Goal: Information Seeking & Learning: Learn about a topic

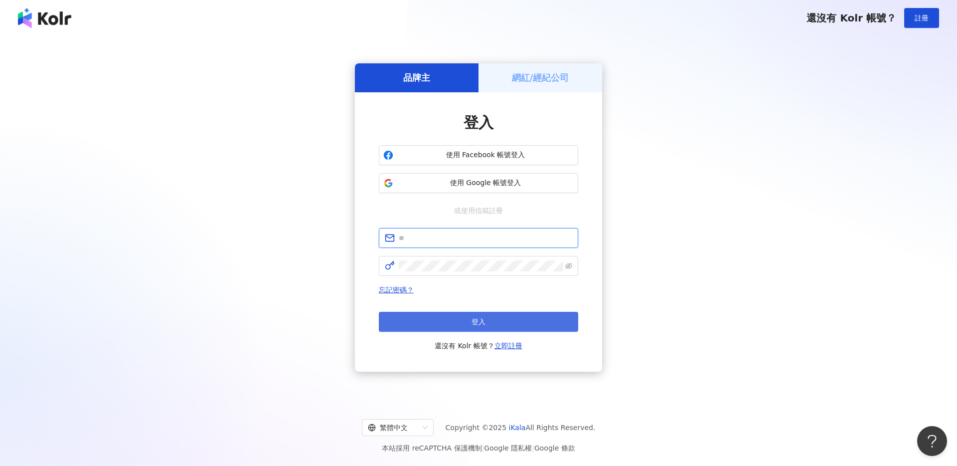
type input "**********"
click at [447, 316] on button "登入" at bounding box center [478, 322] width 199 height 20
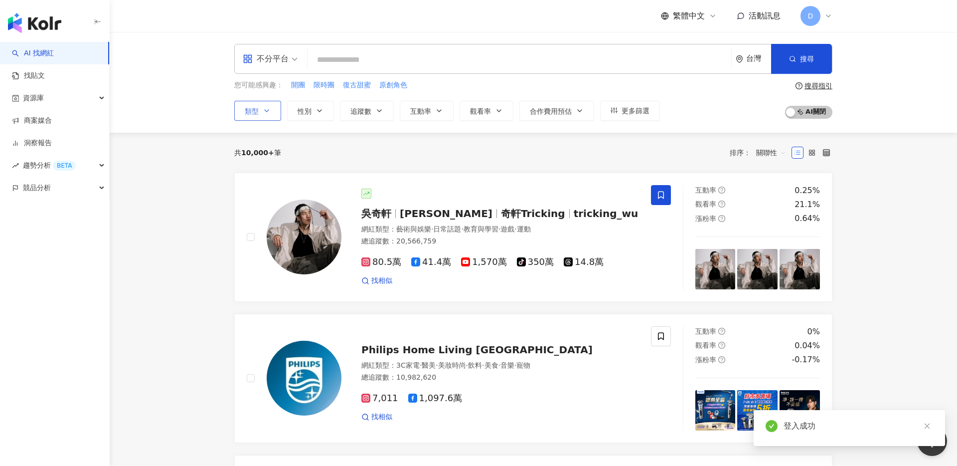
click at [273, 116] on button "類型" at bounding box center [257, 111] width 47 height 20
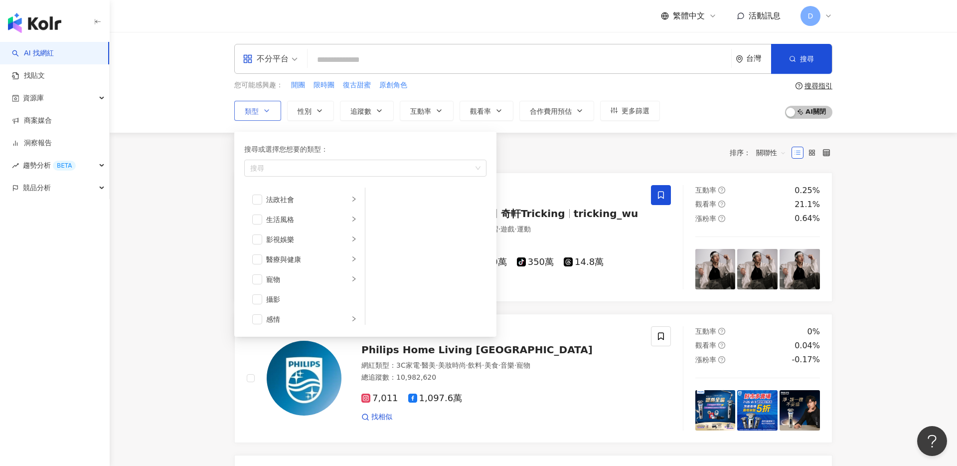
scroll to position [201, 0]
click at [354, 238] on icon "right" at bounding box center [354, 237] width 6 height 6
click at [373, 197] on span "button" at bounding box center [378, 199] width 10 height 10
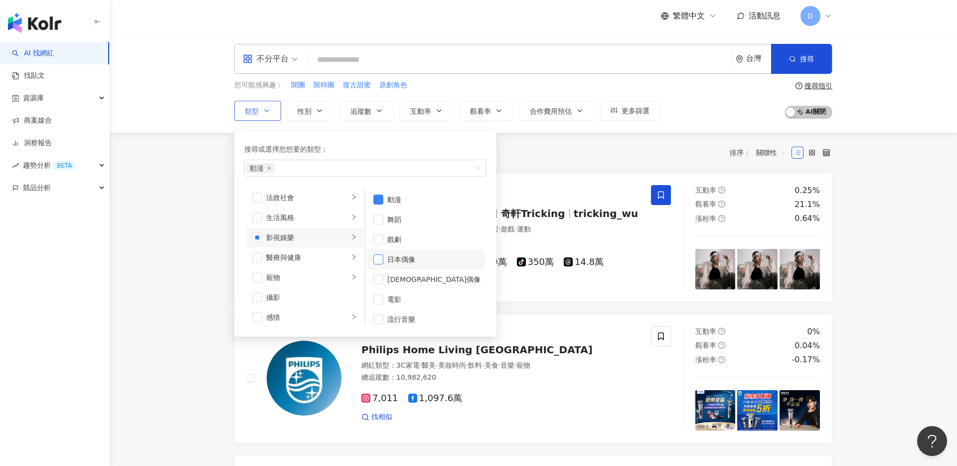
click at [381, 262] on span "button" at bounding box center [378, 259] width 10 height 10
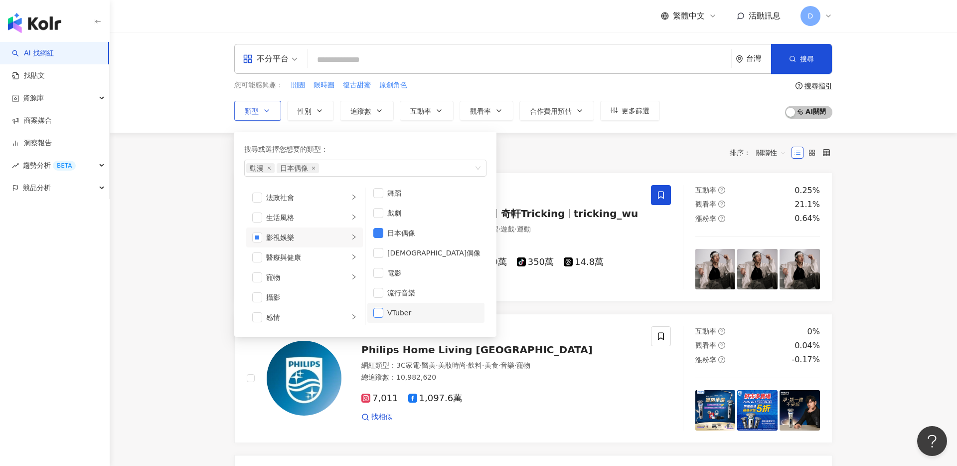
click at [378, 313] on span "button" at bounding box center [378, 313] width 10 height 10
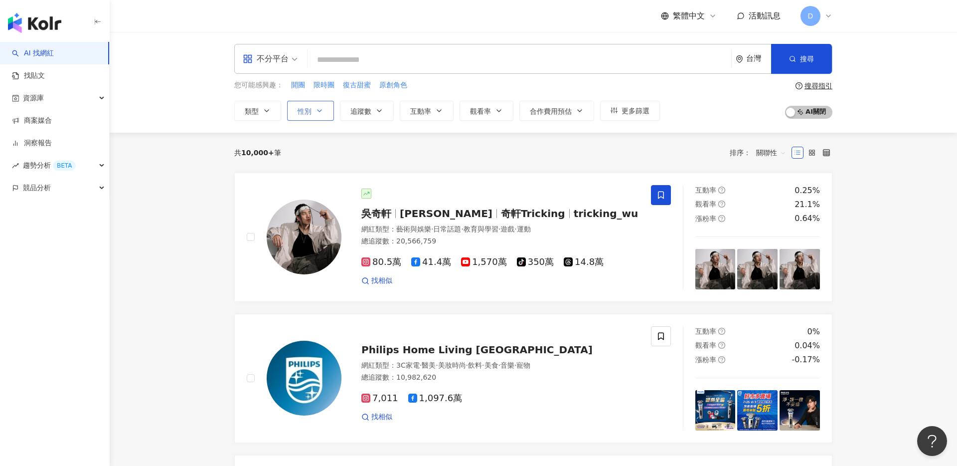
click at [321, 118] on button "性別" at bounding box center [310, 111] width 47 height 20
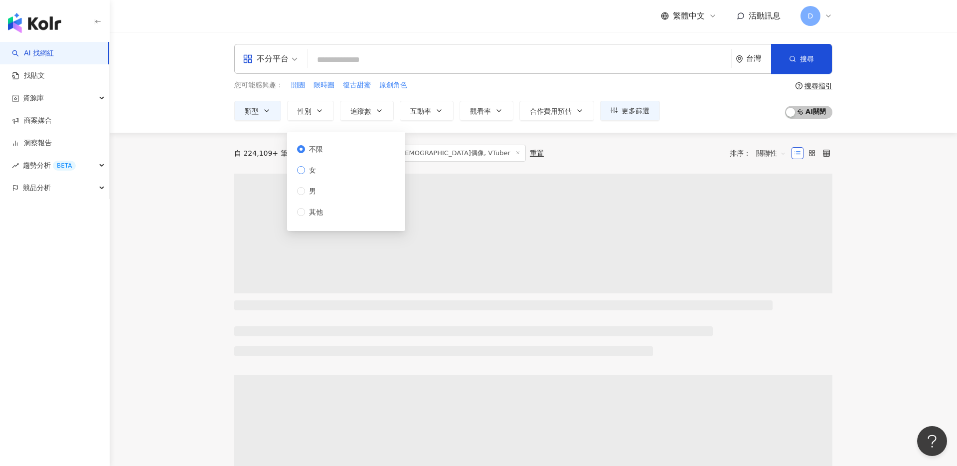
click at [314, 171] on span "女" at bounding box center [312, 170] width 15 height 11
click at [372, 112] on button "追蹤數" at bounding box center [367, 111] width 54 height 20
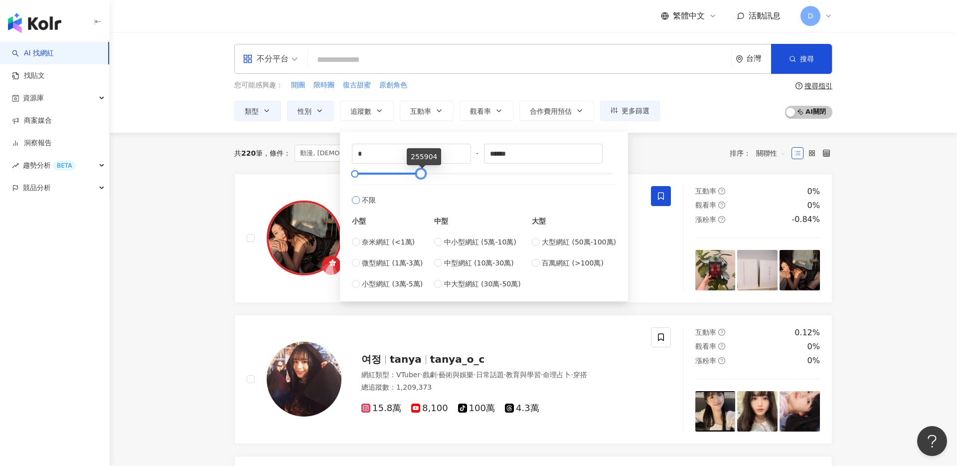
type input "******"
drag, startPoint x: 612, startPoint y: 173, endPoint x: 419, endPoint y: 191, distance: 193.8
click at [419, 191] on div "* - ****** 不限 小型 奈米網紅 (<1萬) 微型網紅 (1萬-3萬) 小型網紅 (3萬-5萬) 中型 中小型網紅 (5萬-10萬) 中型網紅 (1…" at bounding box center [484, 217] width 264 height 146
type input "*****"
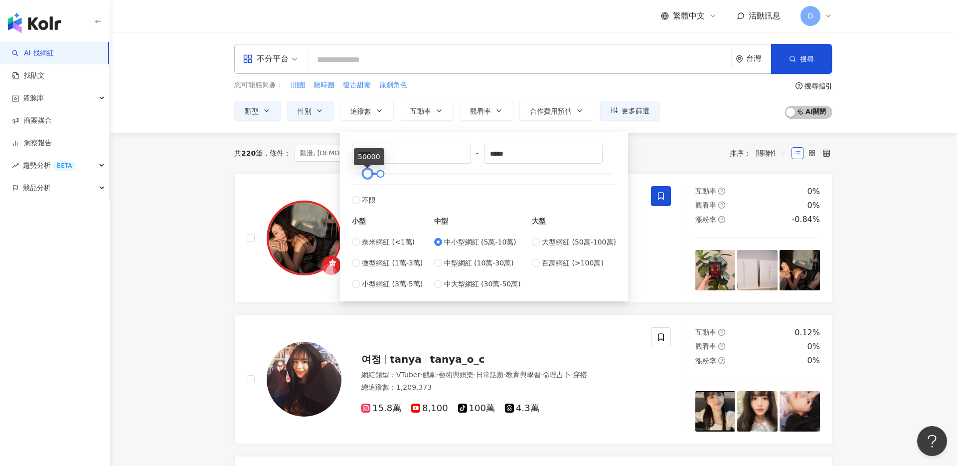
type input "*"
drag, startPoint x: 367, startPoint y: 173, endPoint x: 340, endPoint y: 173, distance: 27.4
click at [340, 173] on div "* - ***** 不限 小型 奈米網紅 (<1萬) 微型網紅 (1萬-3萬) 小型網紅 (3萬-5萬) 中型 中小型網紅 (5萬-10萬) 中型網紅 (10…" at bounding box center [484, 217] width 288 height 170
type input "*****"
click at [379, 175] on div at bounding box center [378, 173] width 5 height 5
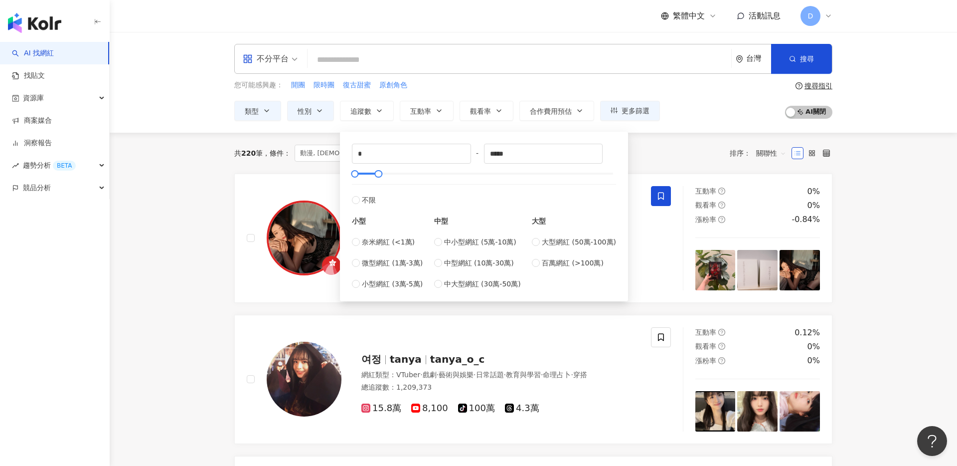
click at [442, 249] on div "中小型網紅 (5萬-10萬) 中型網紅 (10萬-30萬) 中大型網紅 (30萬-50萬)" at bounding box center [477, 262] width 87 height 53
click at [440, 246] on label "中小型網紅 (5萬-10萬)" at bounding box center [477, 241] width 87 height 11
type input "*****"
type input "*"
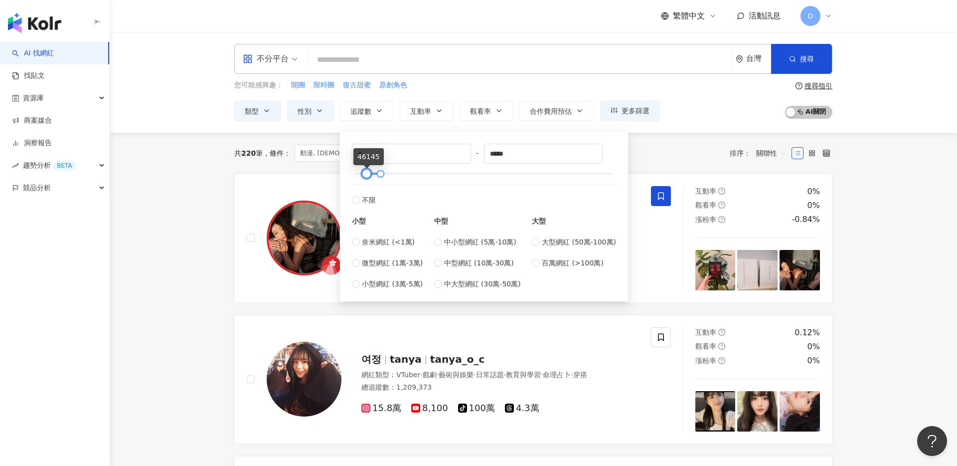
drag, startPoint x: 367, startPoint y: 175, endPoint x: 351, endPoint y: 175, distance: 16.5
click at [364, 175] on div at bounding box center [366, 173] width 5 height 5
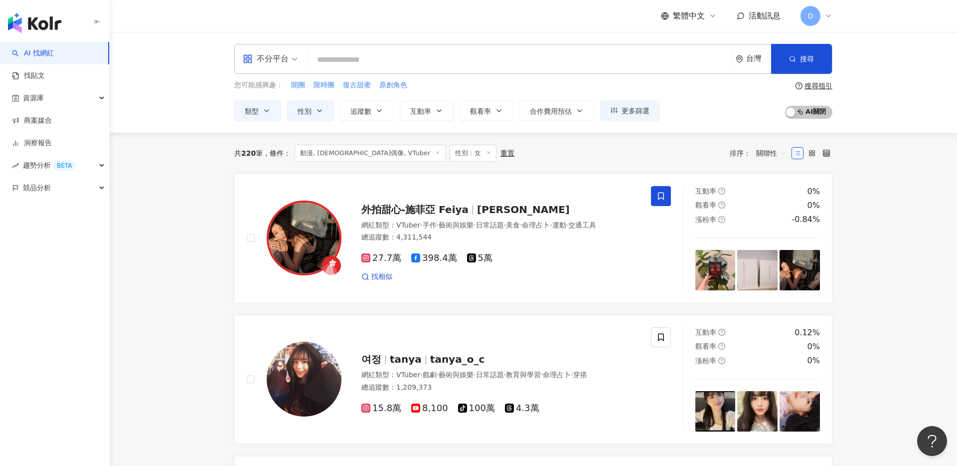
click at [462, 87] on div "您可能感興趣： 開團 限時團 復古甜蜜 原創角色" at bounding box center [447, 85] width 426 height 11
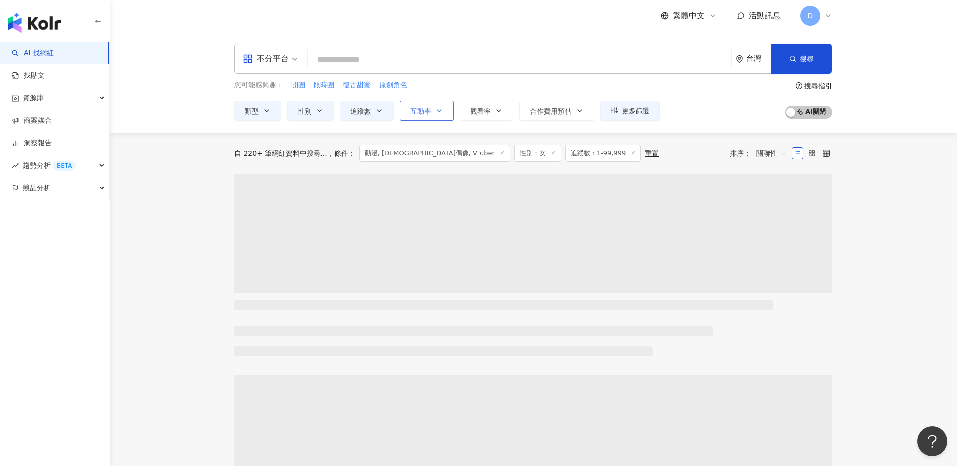
click at [428, 109] on span "互動率" at bounding box center [420, 111] width 21 height 8
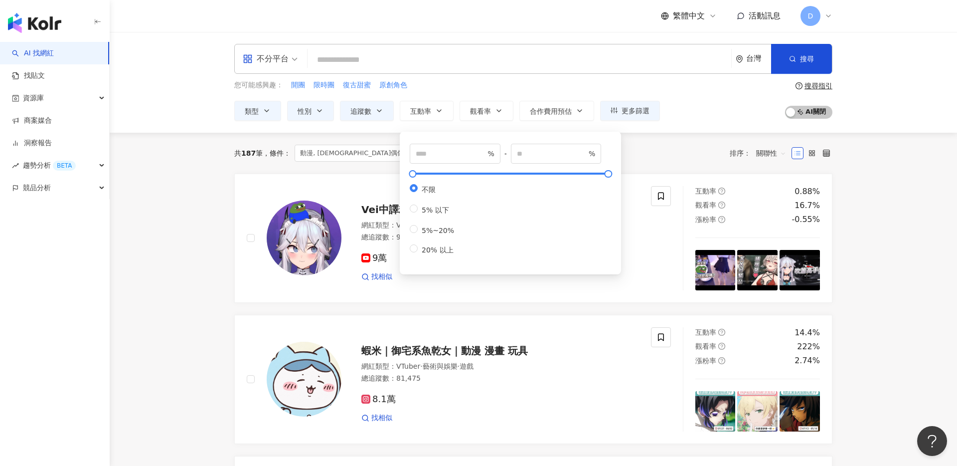
click at [461, 92] on div "您可能感興趣： 開團 限時團 復古甜蜜 原創角色 類型 性別 追蹤數 互動率 觀看率 合作費用預估 更多篩選 不限 女 男 其他 * - ***** 不限 小…" at bounding box center [447, 100] width 426 height 41
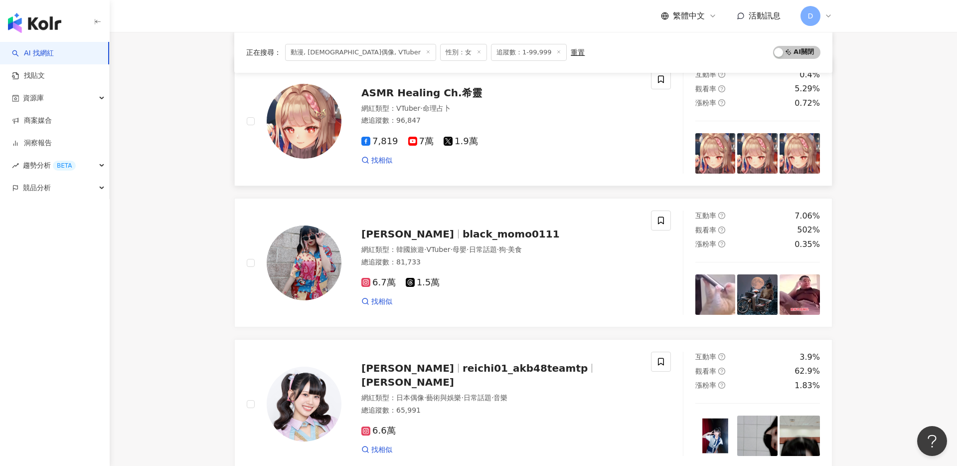
scroll to position [1248, 0]
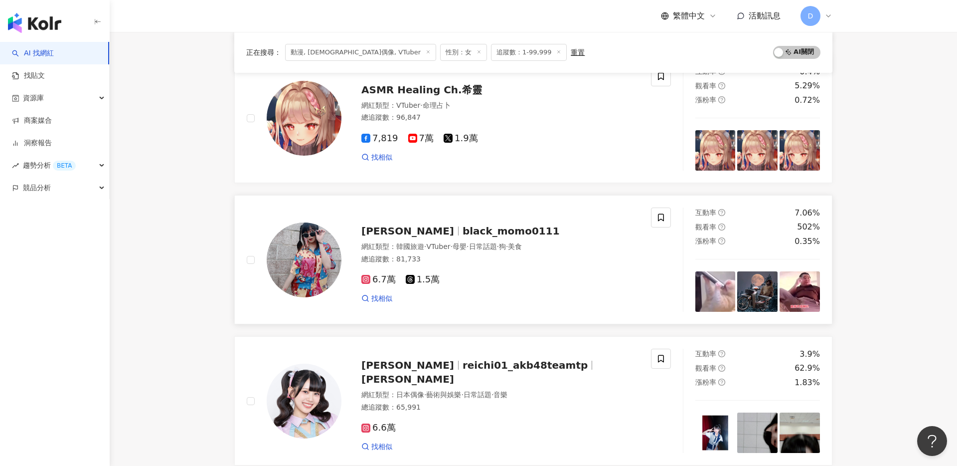
click at [463, 227] on span "black_momo0111" at bounding box center [511, 231] width 97 height 12
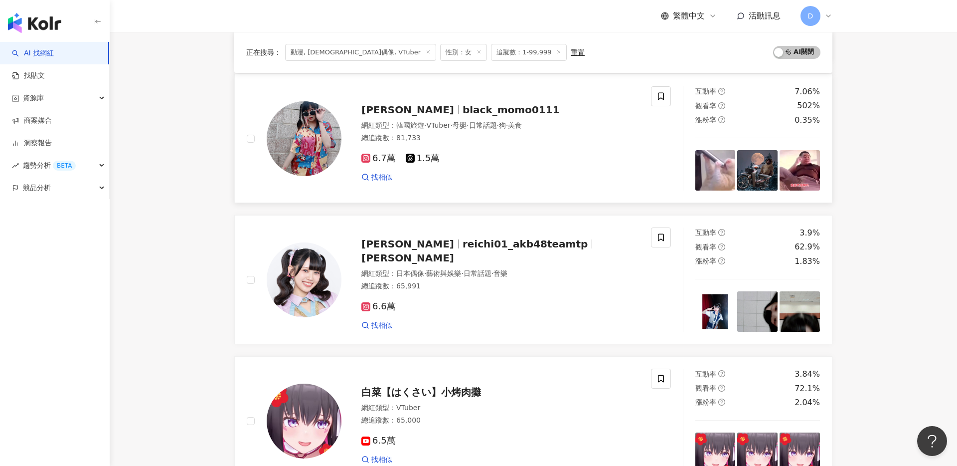
scroll to position [1370, 0]
click at [454, 251] on span "LINYU-HSIN" at bounding box center [407, 257] width 93 height 12
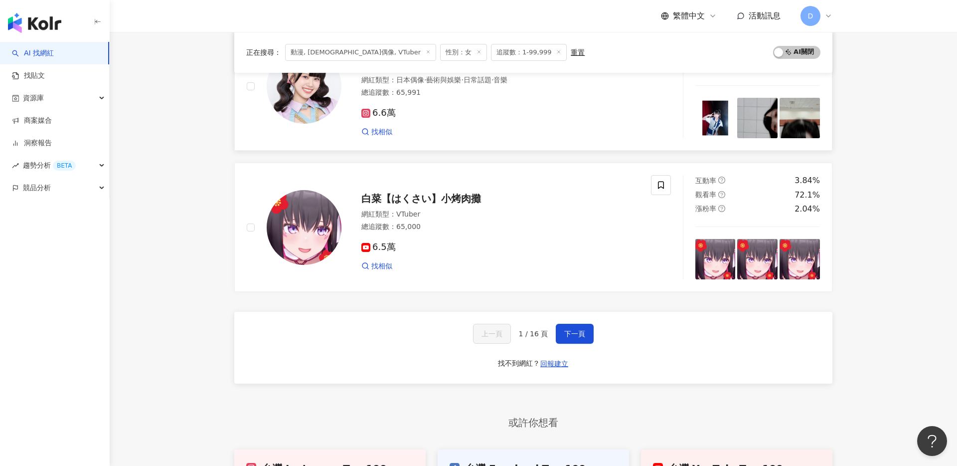
scroll to position [1573, 0]
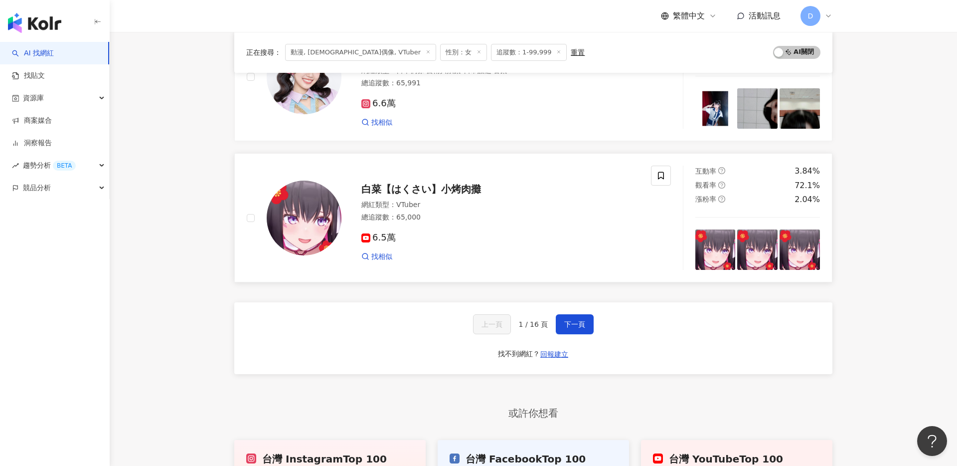
click at [433, 188] on span "白菜【はくさい】小烤肉攤" at bounding box center [421, 189] width 120 height 12
click at [566, 326] on span "下一頁" at bounding box center [574, 324] width 21 height 8
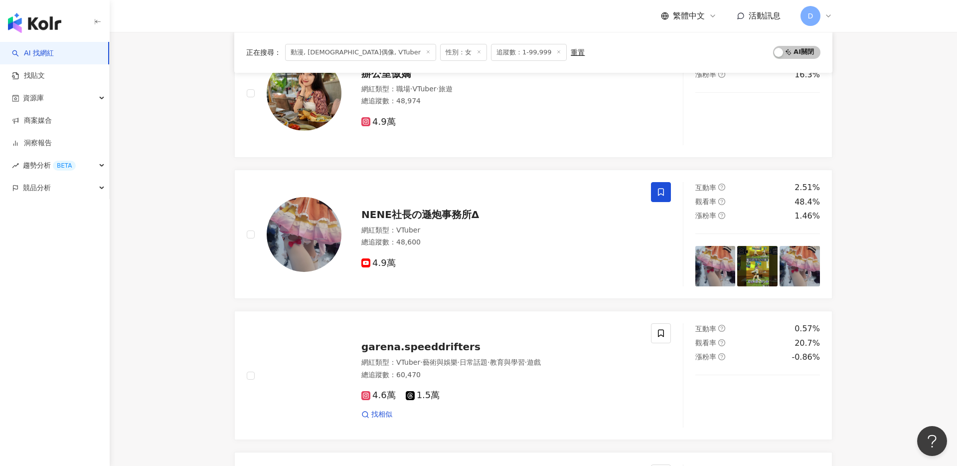
scroll to position [1709, 0]
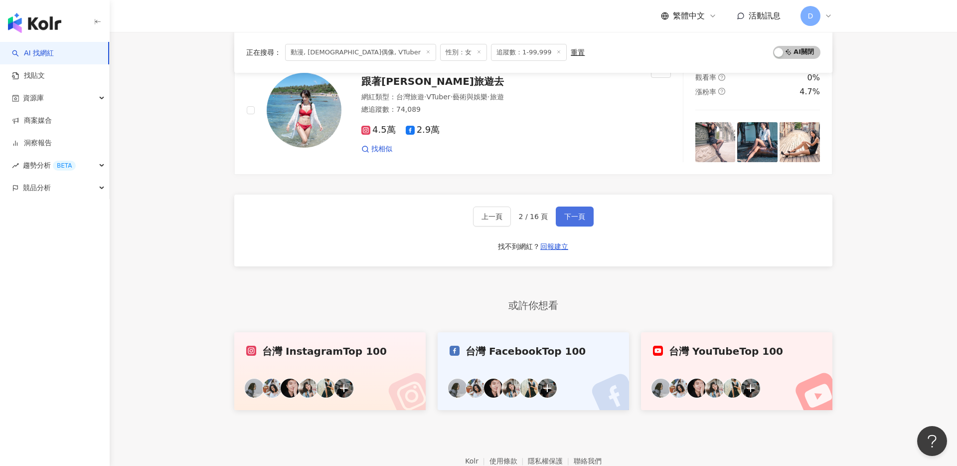
click at [566, 211] on button "下一頁" at bounding box center [575, 216] width 38 height 20
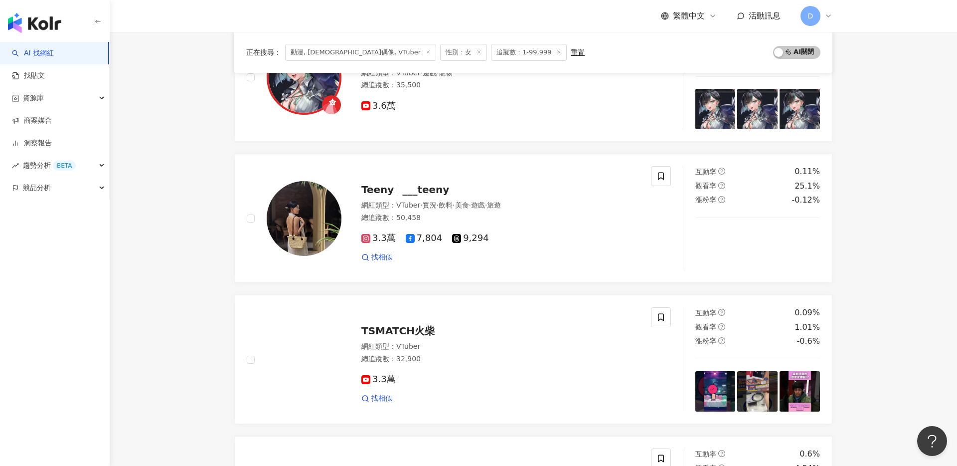
scroll to position [1318, 0]
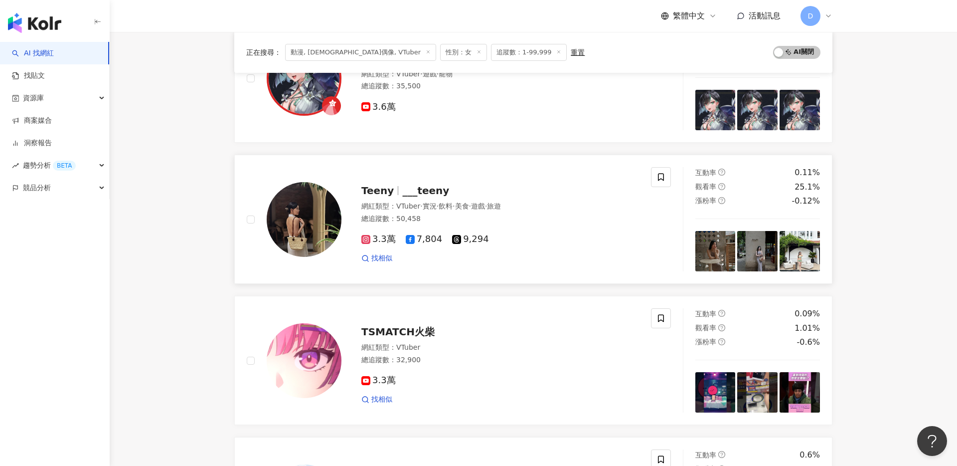
click at [421, 184] on div "Teeny ___teeny" at bounding box center [500, 190] width 278 height 14
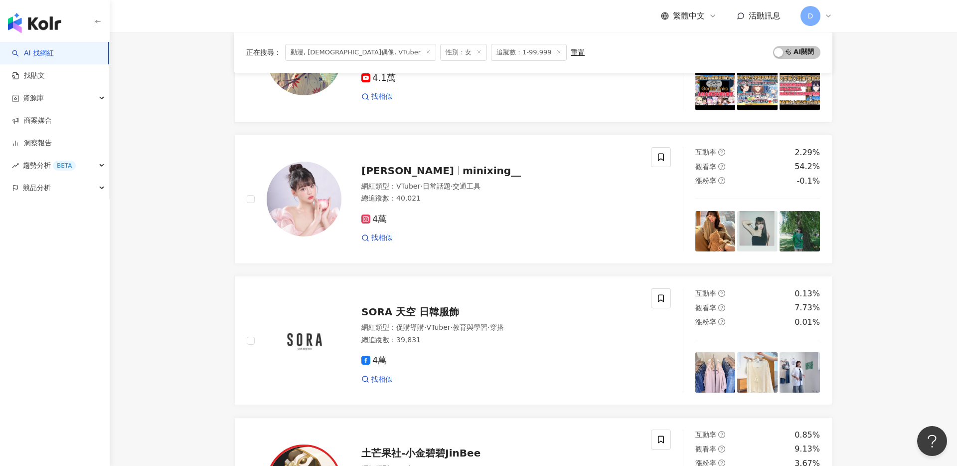
scroll to position [631, 0]
click at [463, 175] on span "minixing__" at bounding box center [492, 172] width 58 height 12
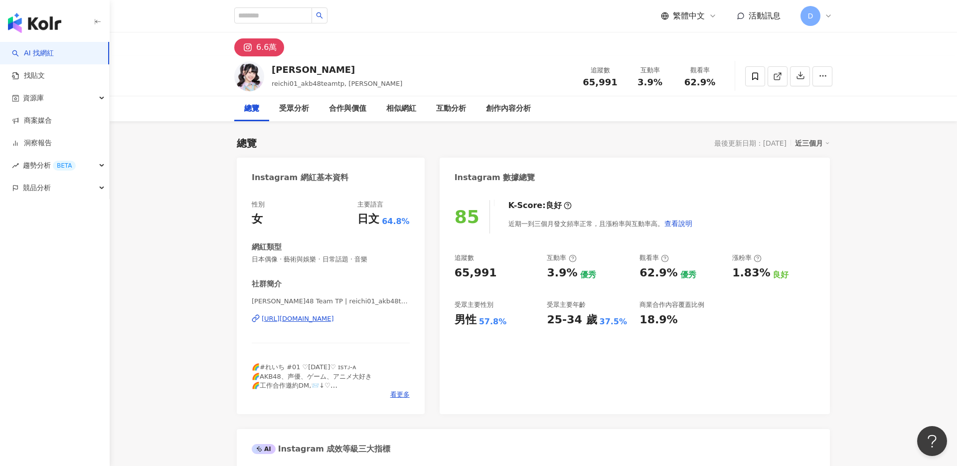
scroll to position [58, 0]
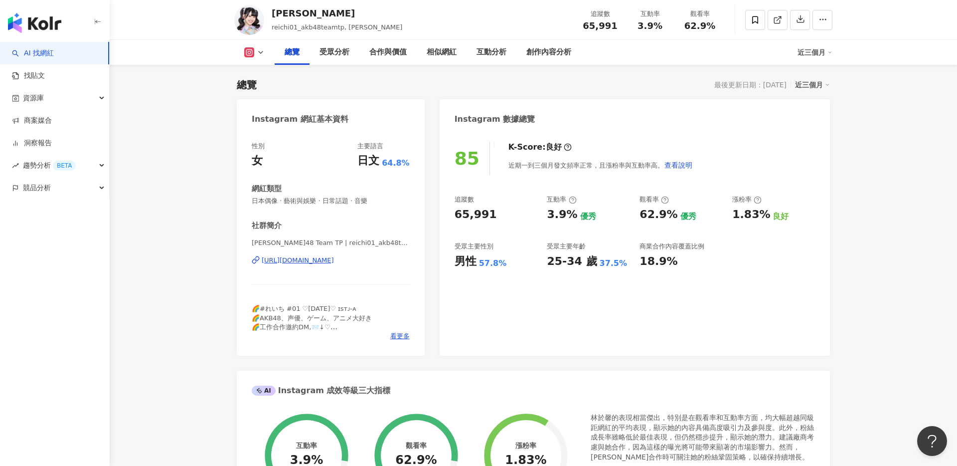
click at [334, 261] on div "https://www.instagram.com/reichi01_akb48teamtp/" at bounding box center [298, 260] width 72 height 9
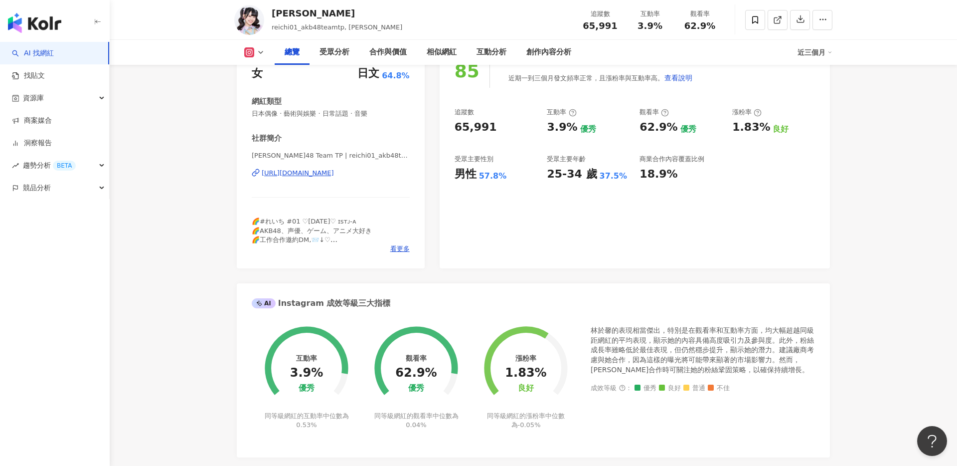
scroll to position [148, 0]
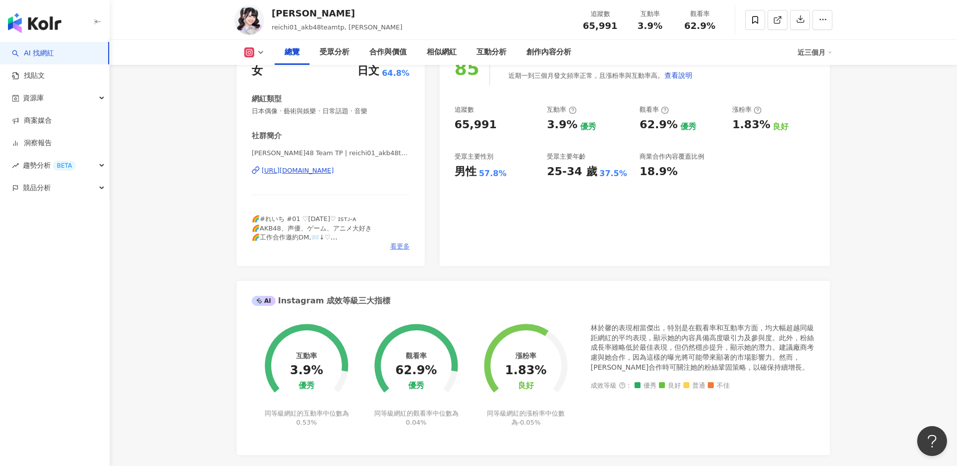
click at [399, 244] on span "看更多" at bounding box center [399, 246] width 19 height 9
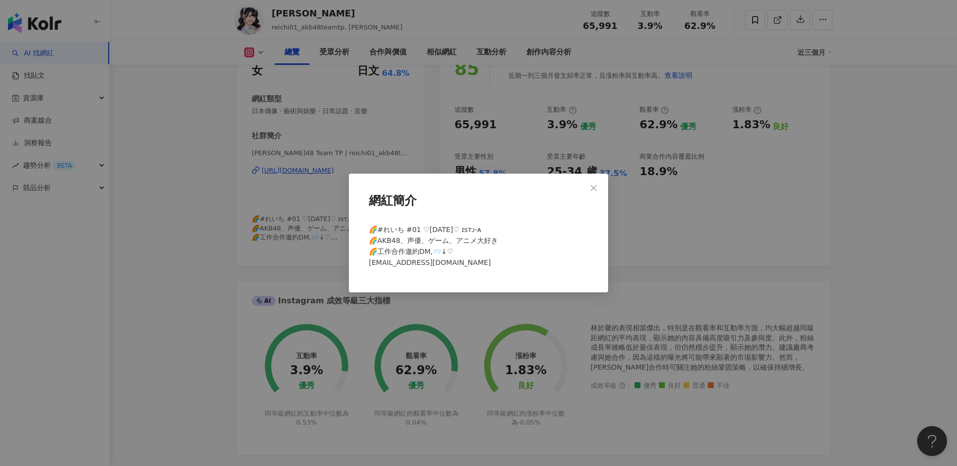
click at [395, 294] on div "網紅簡介 🌈#れいち #01 ♡2002.01.14♡ ɪsᴛᴊ-ᴀ 🌈AKB48、声優、ゲーム、アニメ大好き 🌈工作合作邀約DM,📨↓♡ manager@a…" at bounding box center [478, 233] width 957 height 466
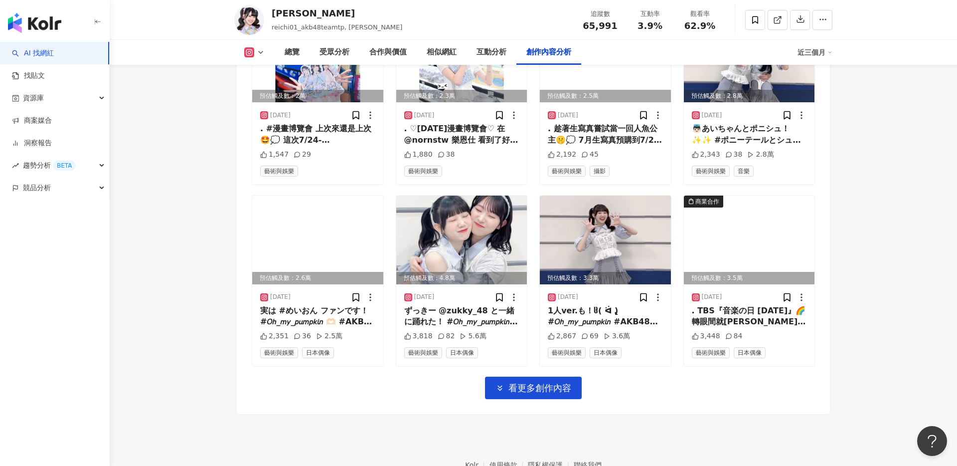
scroll to position [3459, 0]
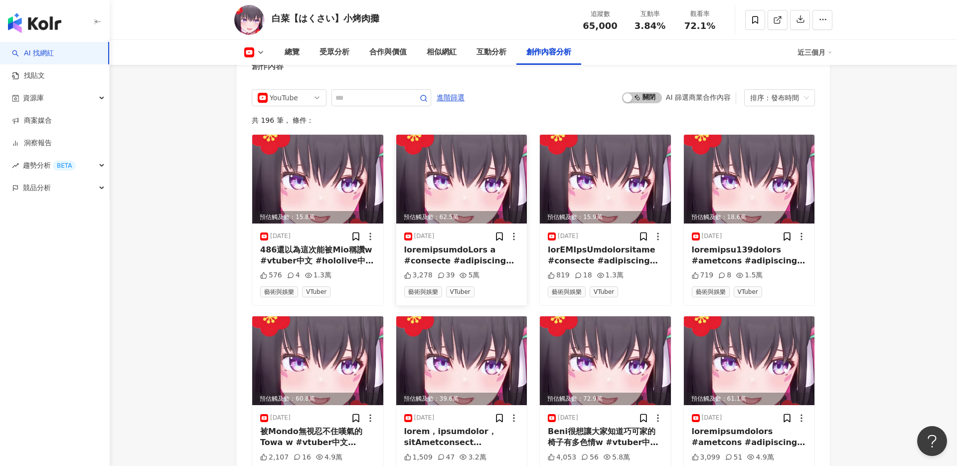
scroll to position [2681, 0]
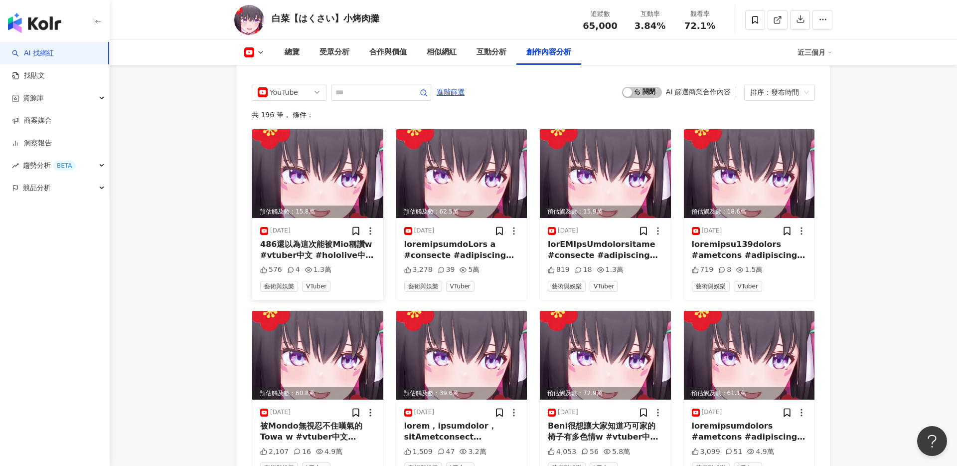
click at [332, 239] on div "486還以為這次能被Mio稱讚w #vtuber中文 #hololive中文 #hololive精華 #hololive #白上フブキ #大神ミオ #大空スバ…" at bounding box center [317, 250] width 115 height 22
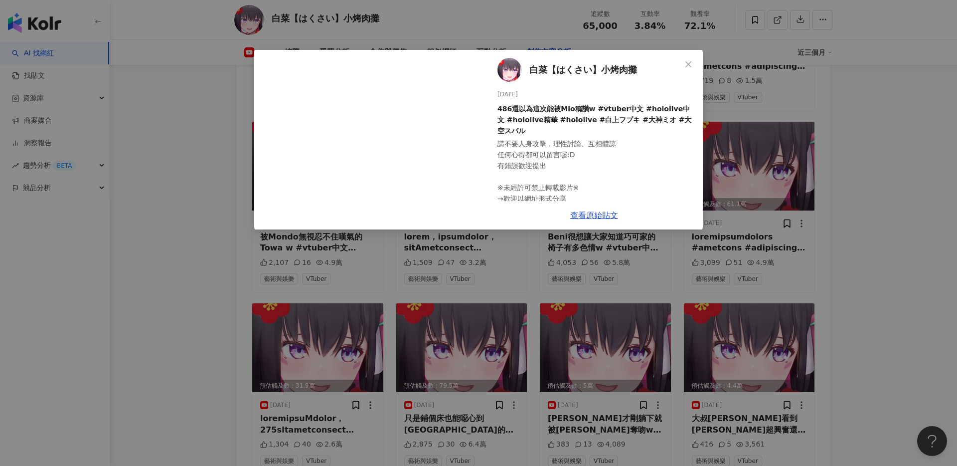
scroll to position [3010, 0]
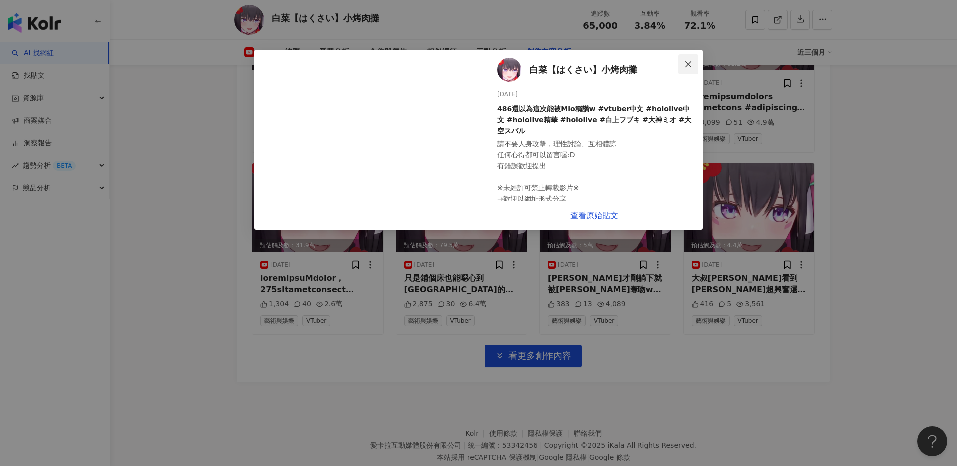
click at [684, 69] on button "Close" at bounding box center [689, 64] width 20 height 20
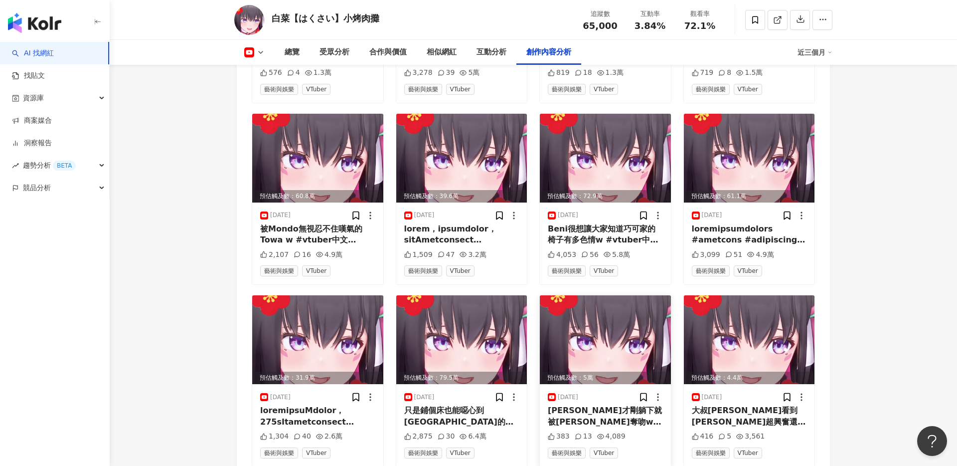
scroll to position [2878, 0]
click at [613, 128] on img at bounding box center [605, 158] width 131 height 89
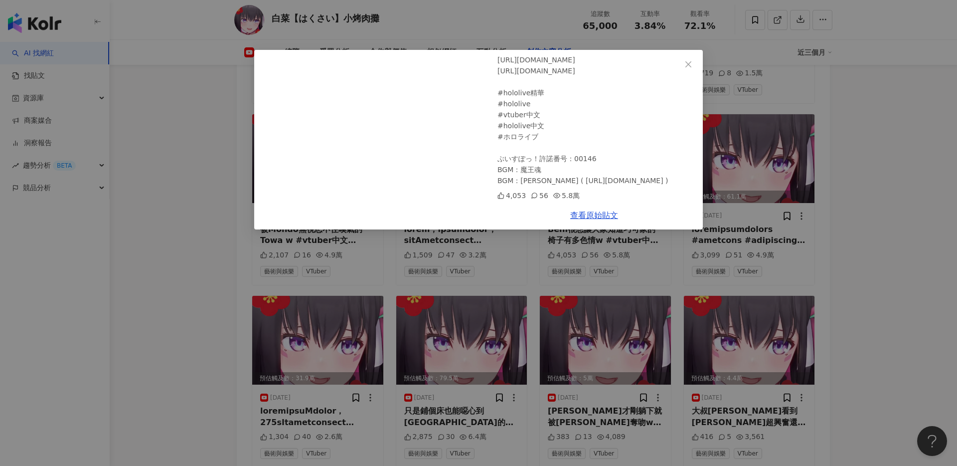
scroll to position [0, 0]
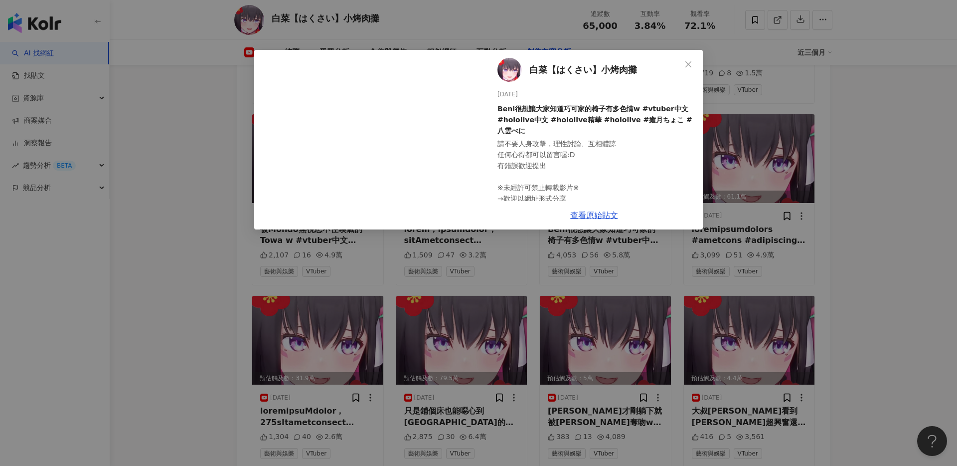
click at [712, 91] on div "白菜【はくさい】小烤肉攤 2025/8/1 Beni很想讓大家知道巧可家的椅子有多色情w #vtuber中文 #hololive中文 #hololive精華 …" at bounding box center [478, 233] width 957 height 466
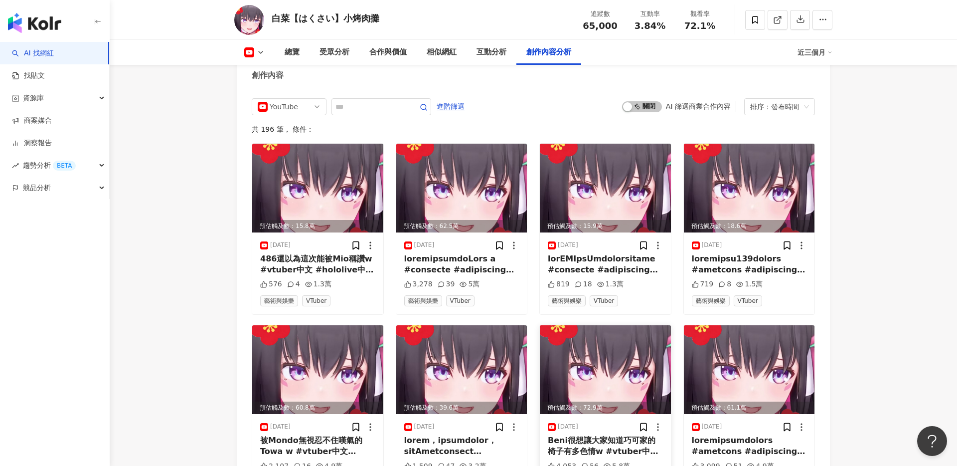
scroll to position [2642, 0]
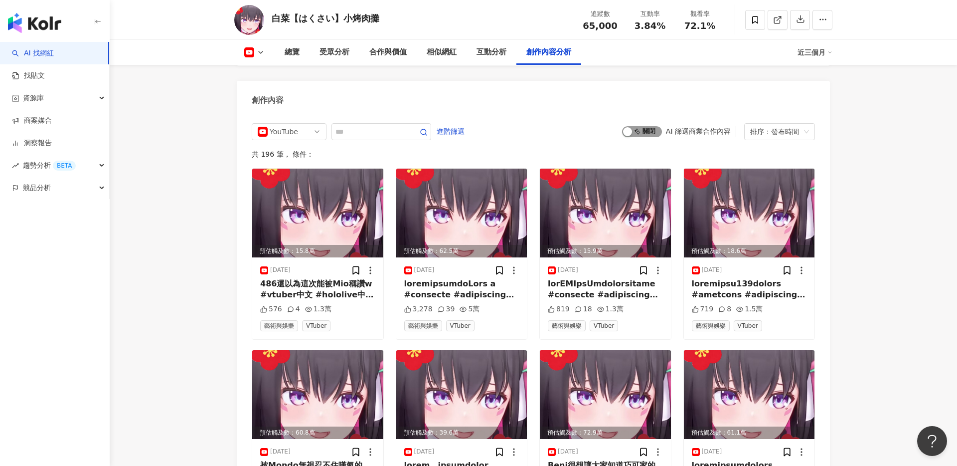
click at [644, 126] on span "啟動 關閉" at bounding box center [642, 131] width 40 height 11
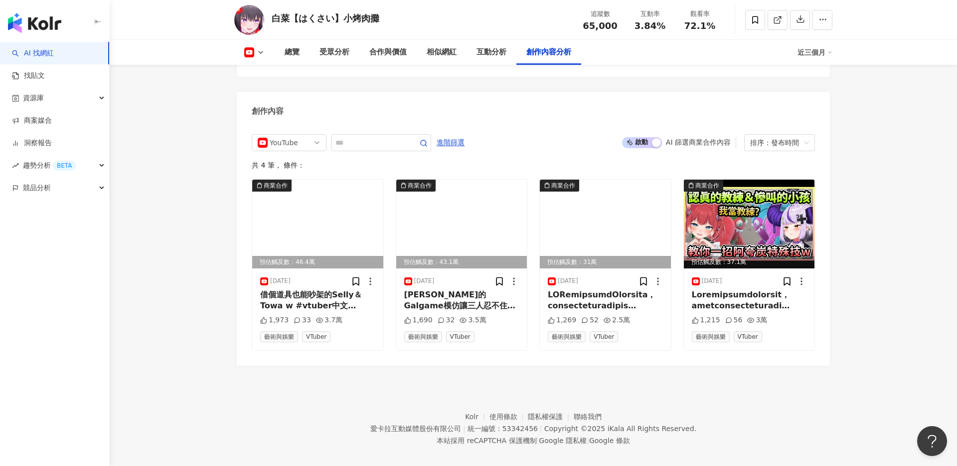
scroll to position [2615, 0]
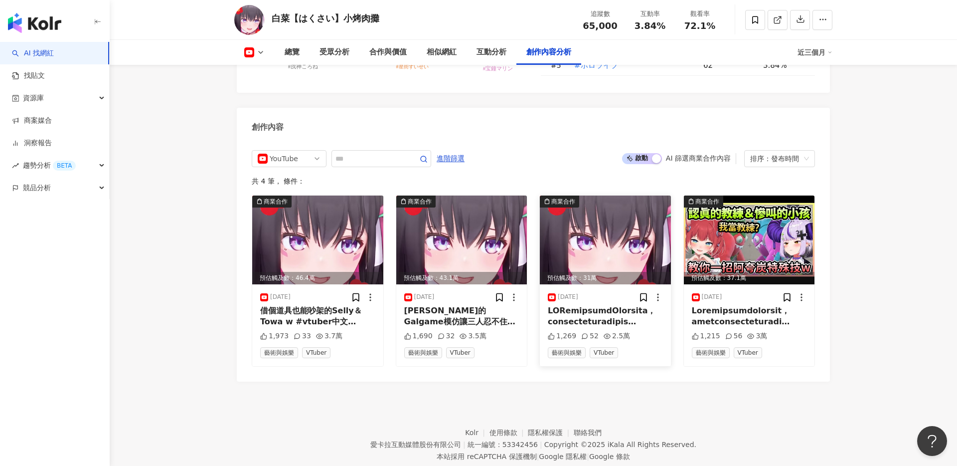
click at [629, 207] on img at bounding box center [605, 239] width 131 height 89
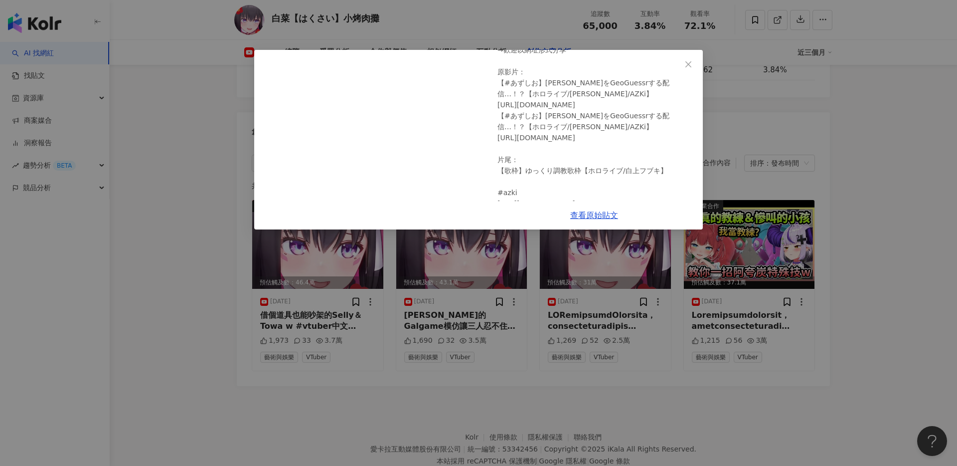
scroll to position [240, 0]
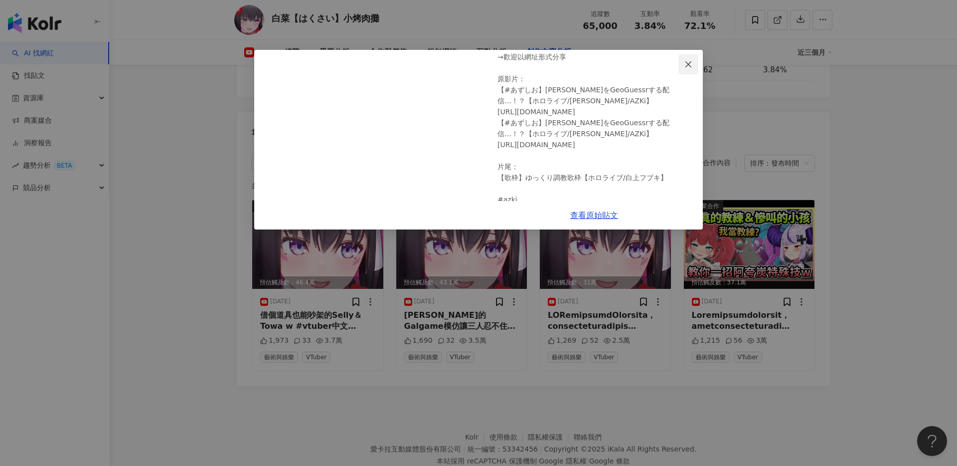
click at [688, 65] on icon "close" at bounding box center [689, 64] width 6 height 6
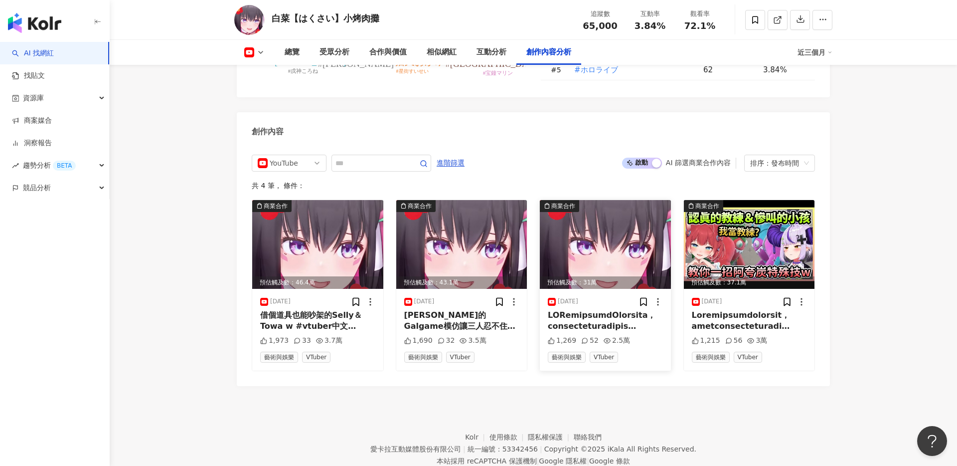
click at [587, 214] on img at bounding box center [605, 244] width 131 height 89
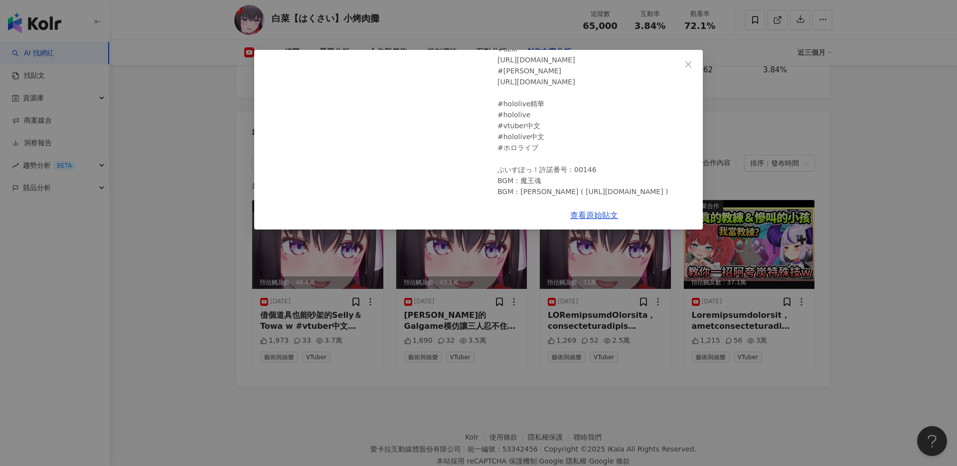
scroll to position [0, 0]
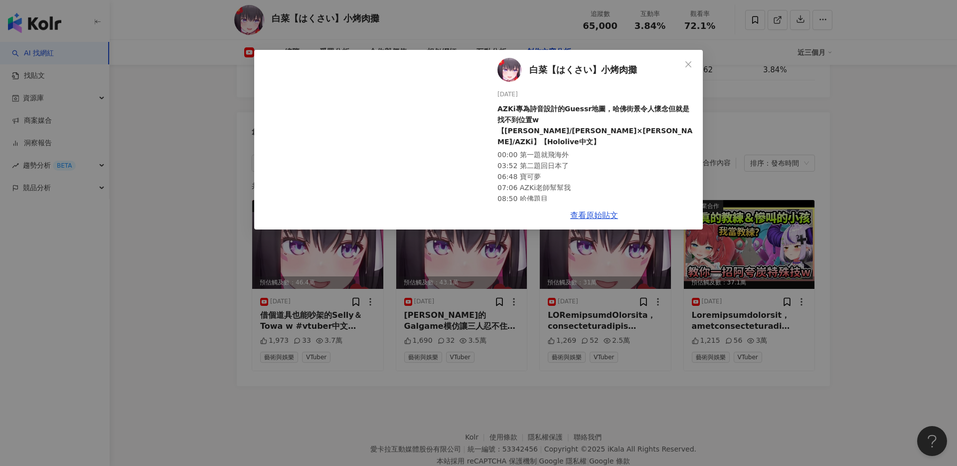
click at [601, 74] on span "白菜【はくさい】小烤肉攤" at bounding box center [583, 70] width 108 height 14
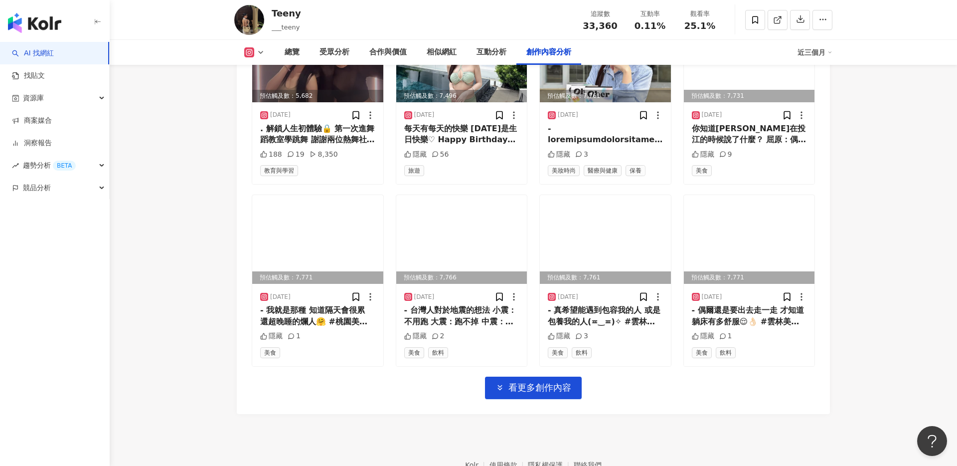
scroll to position [3416, 0]
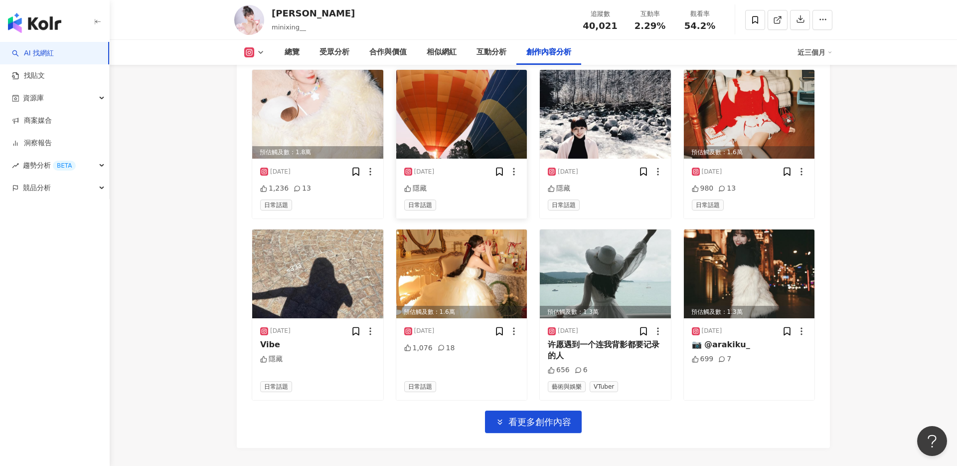
scroll to position [3304, 0]
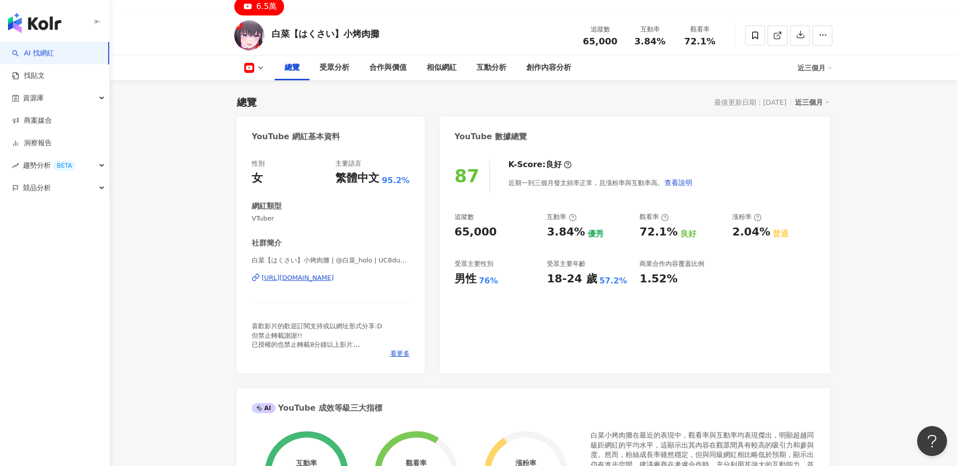
scroll to position [42, 0]
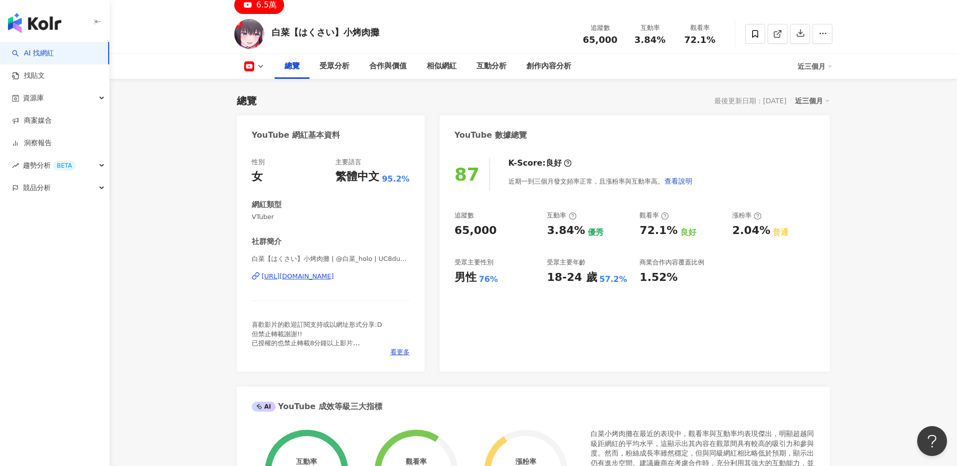
click at [297, 275] on div "[URL][DOMAIN_NAME]" at bounding box center [298, 276] width 72 height 9
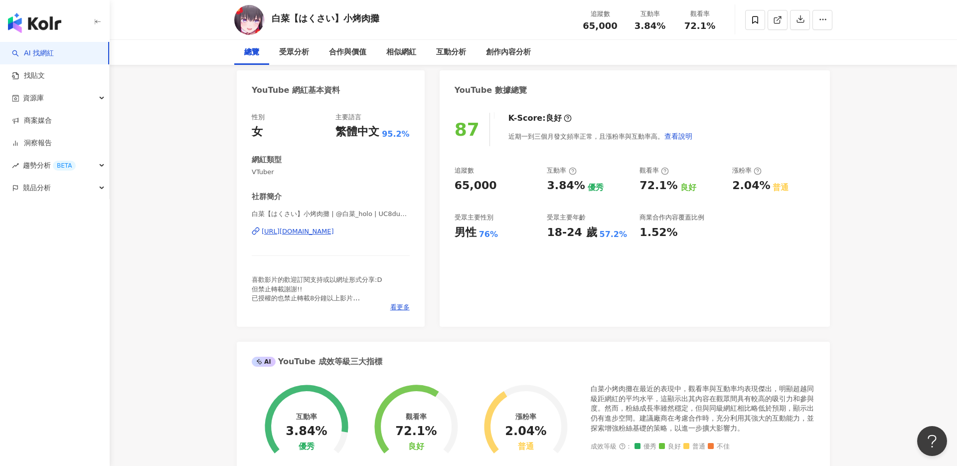
scroll to position [88, 0]
click at [400, 304] on span "看更多" at bounding box center [399, 306] width 19 height 9
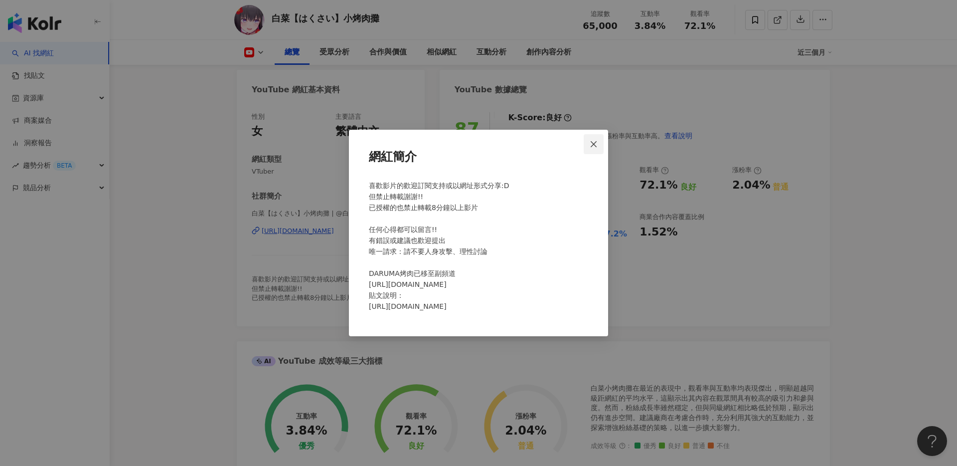
click at [591, 134] on button "Close" at bounding box center [594, 144] width 20 height 20
